Goal: Check status: Check status

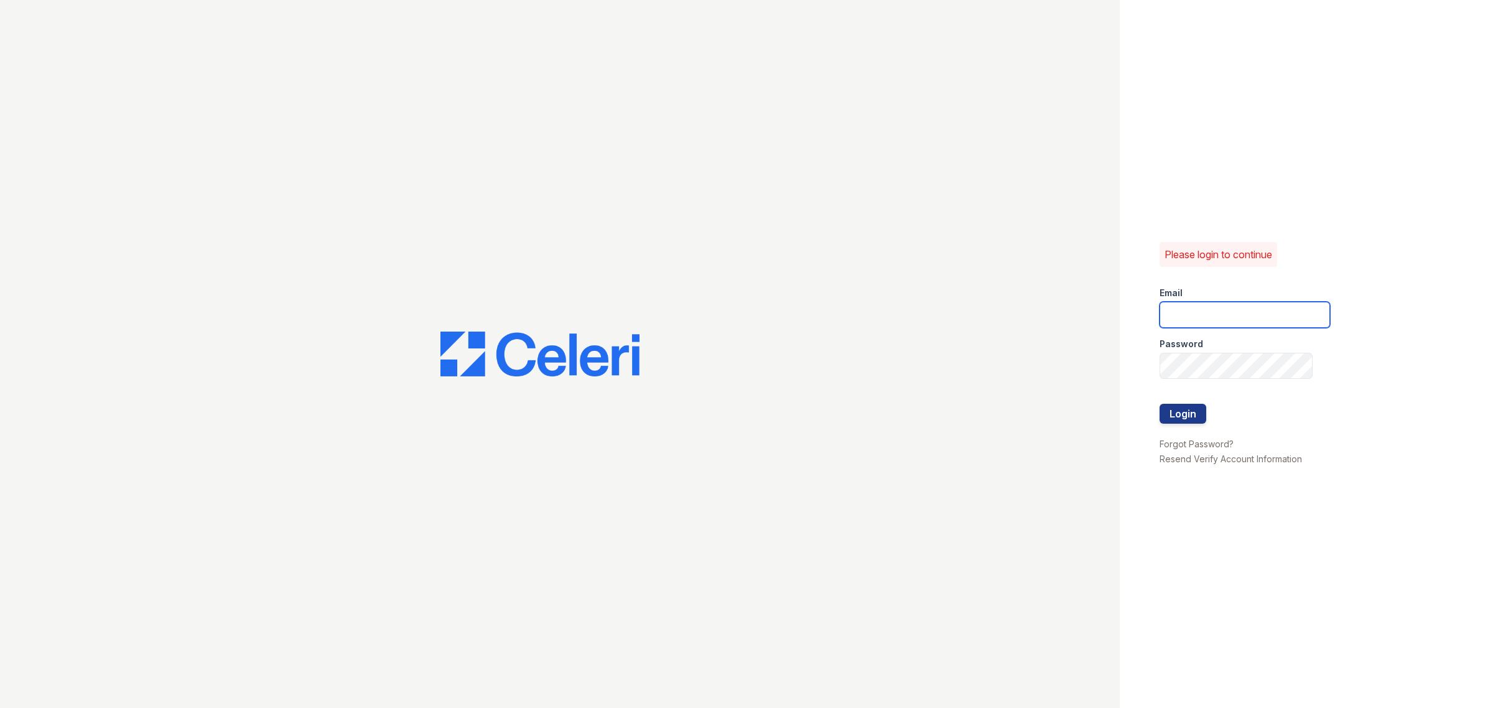
click at [1205, 316] on input "email" at bounding box center [1245, 315] width 171 height 26
type input "renewbrandon@trinity-pm.com"
click at [1189, 408] on button "Login" at bounding box center [1183, 414] width 47 height 20
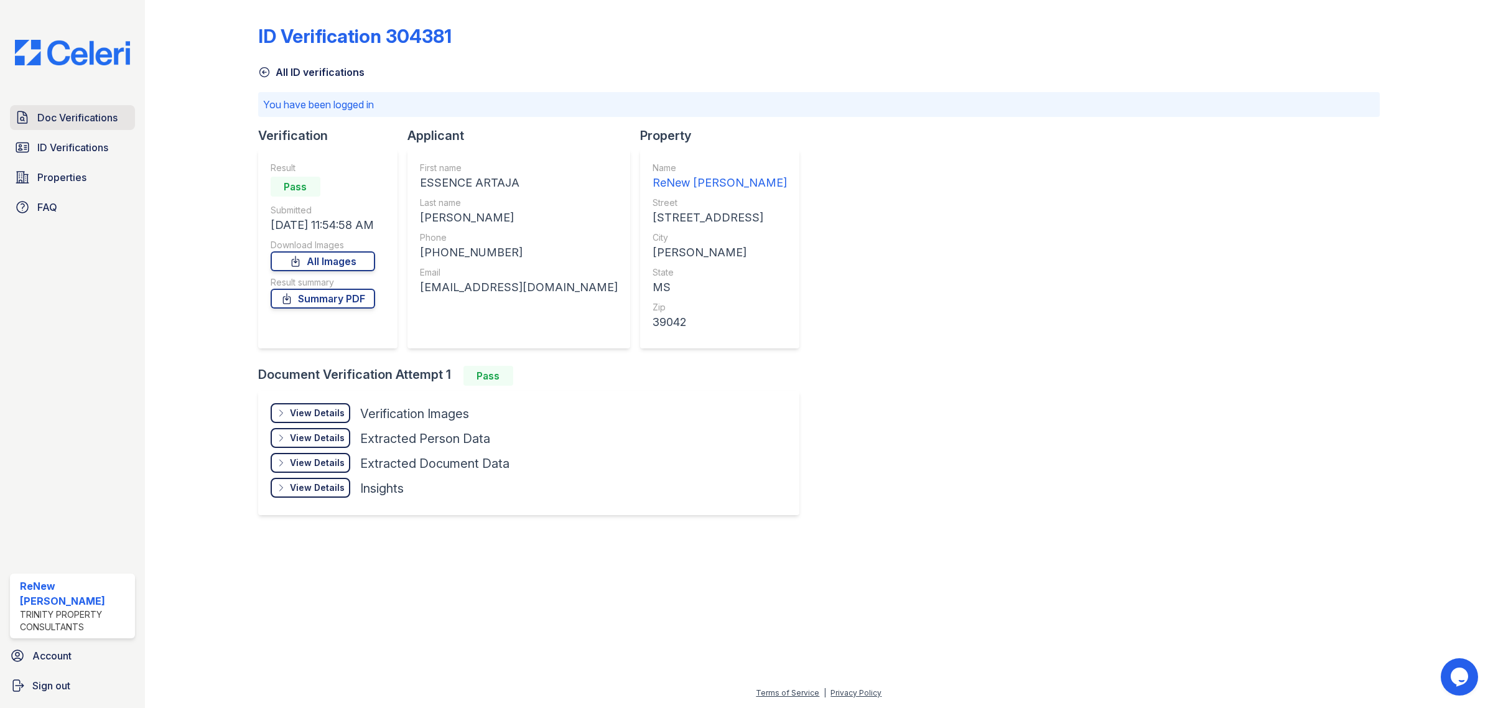
click at [73, 116] on span "Doc Verifications" at bounding box center [77, 117] width 80 height 15
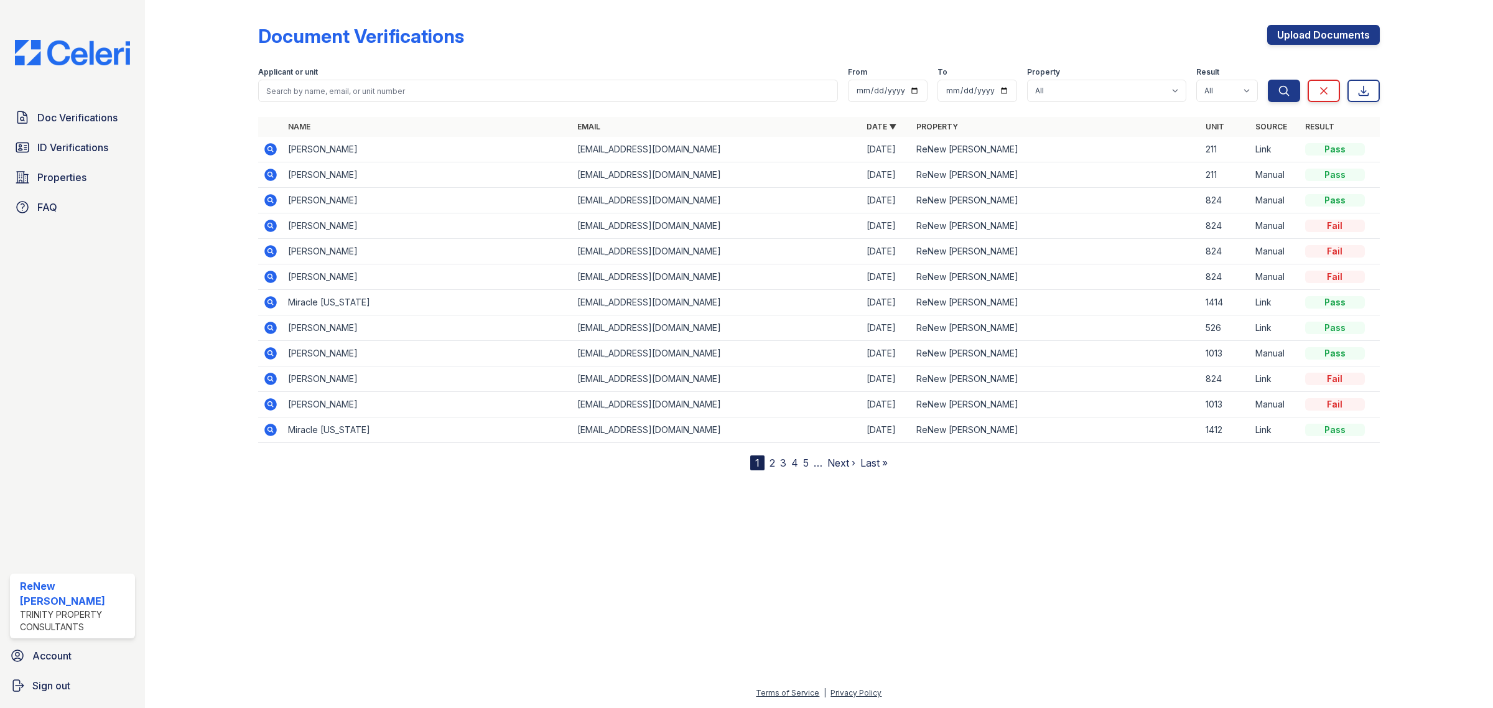
click at [88, 132] on div "Doc Verifications ID Verifications Properties FAQ" at bounding box center [72, 162] width 135 height 114
click at [87, 146] on span "ID Verifications" at bounding box center [72, 147] width 71 height 15
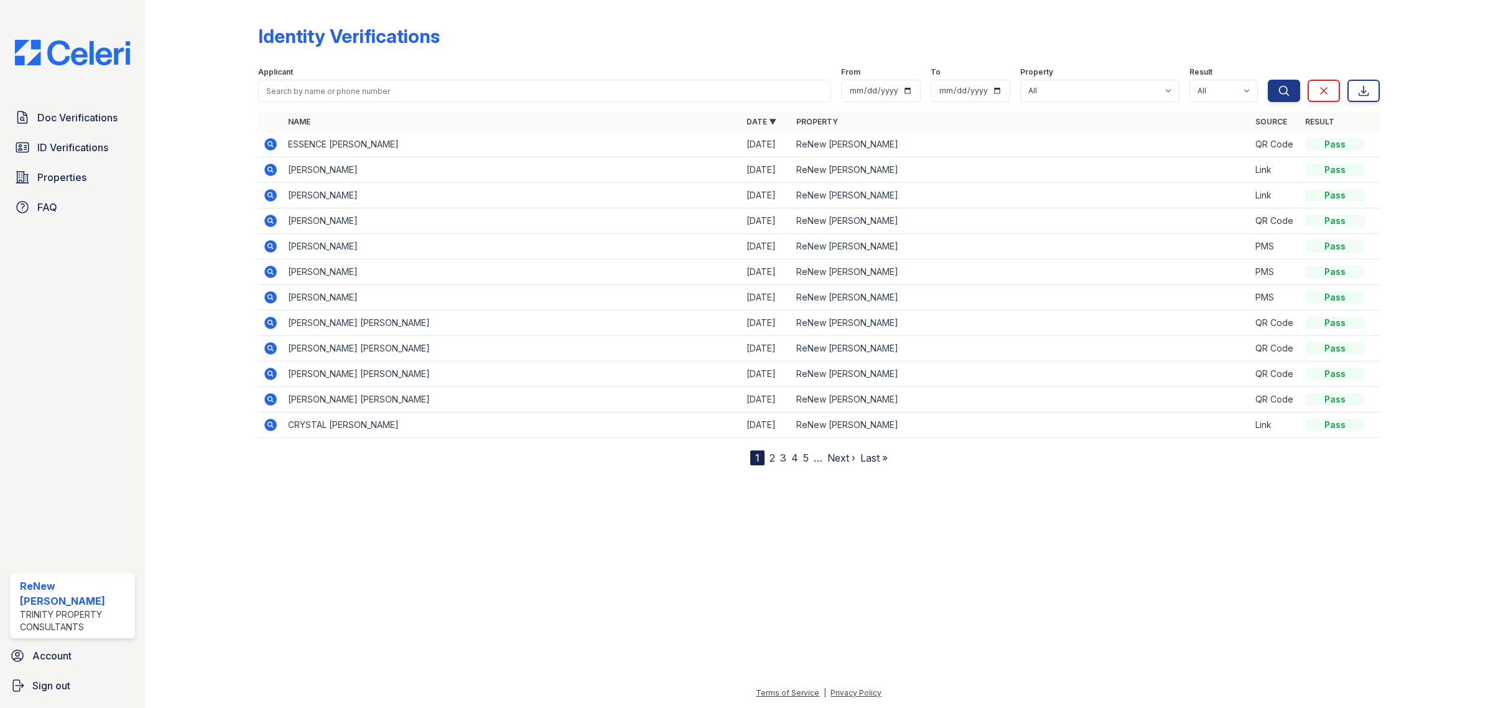
click at [271, 146] on icon at bounding box center [270, 144] width 12 height 12
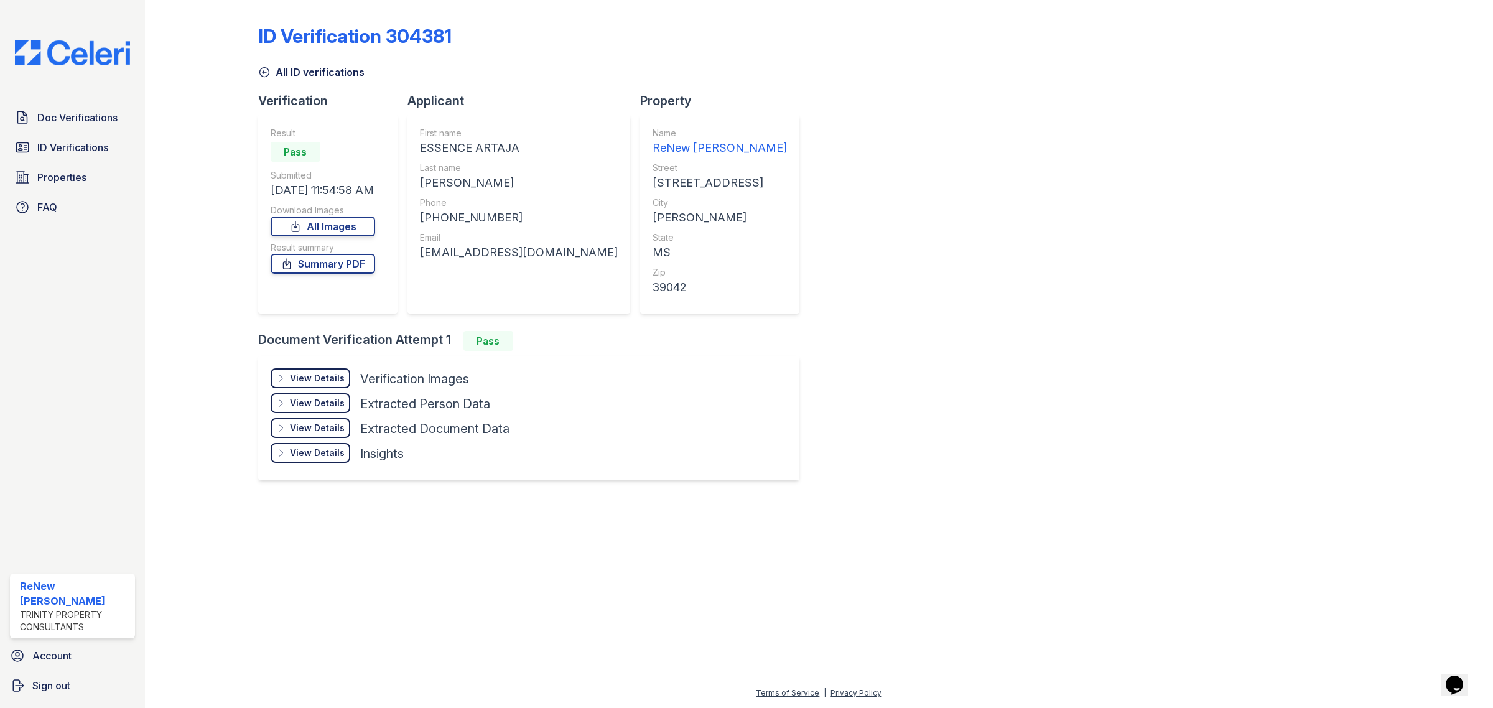
click at [301, 373] on div "View Details" at bounding box center [317, 378] width 55 height 12
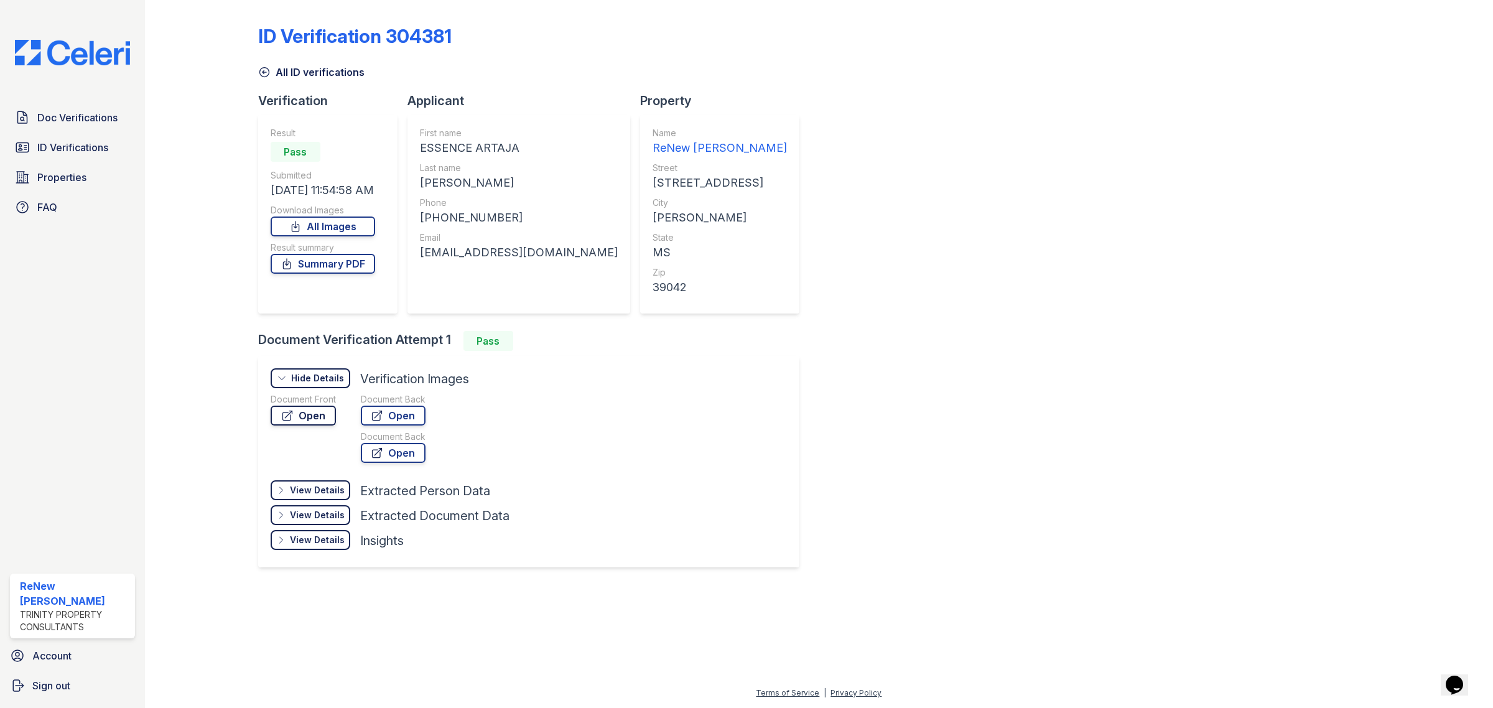
click at [322, 409] on link "Open" at bounding box center [303, 416] width 65 height 20
click at [67, 117] on span "Doc Verifications" at bounding box center [77, 117] width 80 height 15
click at [78, 159] on link "ID Verifications" at bounding box center [72, 147] width 125 height 25
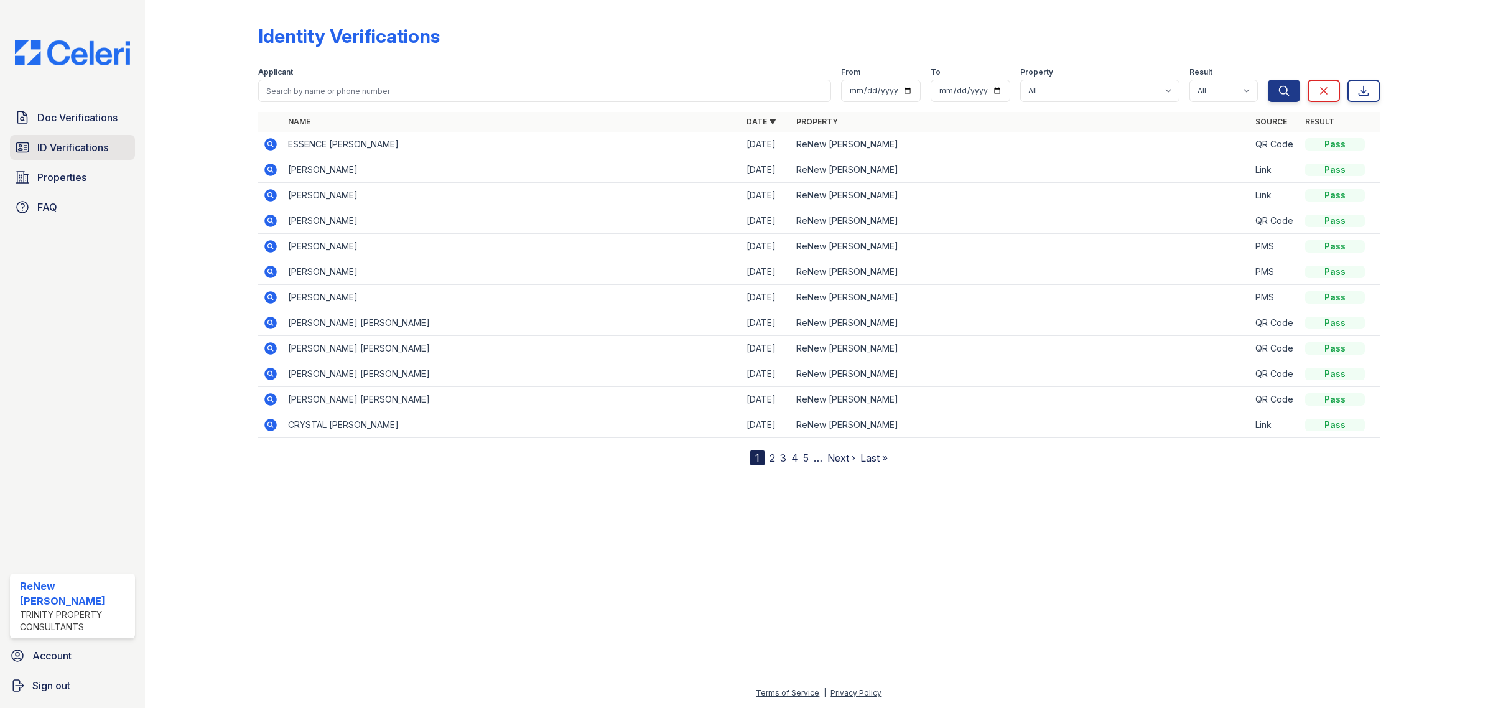
click at [78, 151] on span "ID Verifications" at bounding box center [72, 147] width 71 height 15
